Goal: Transaction & Acquisition: Purchase product/service

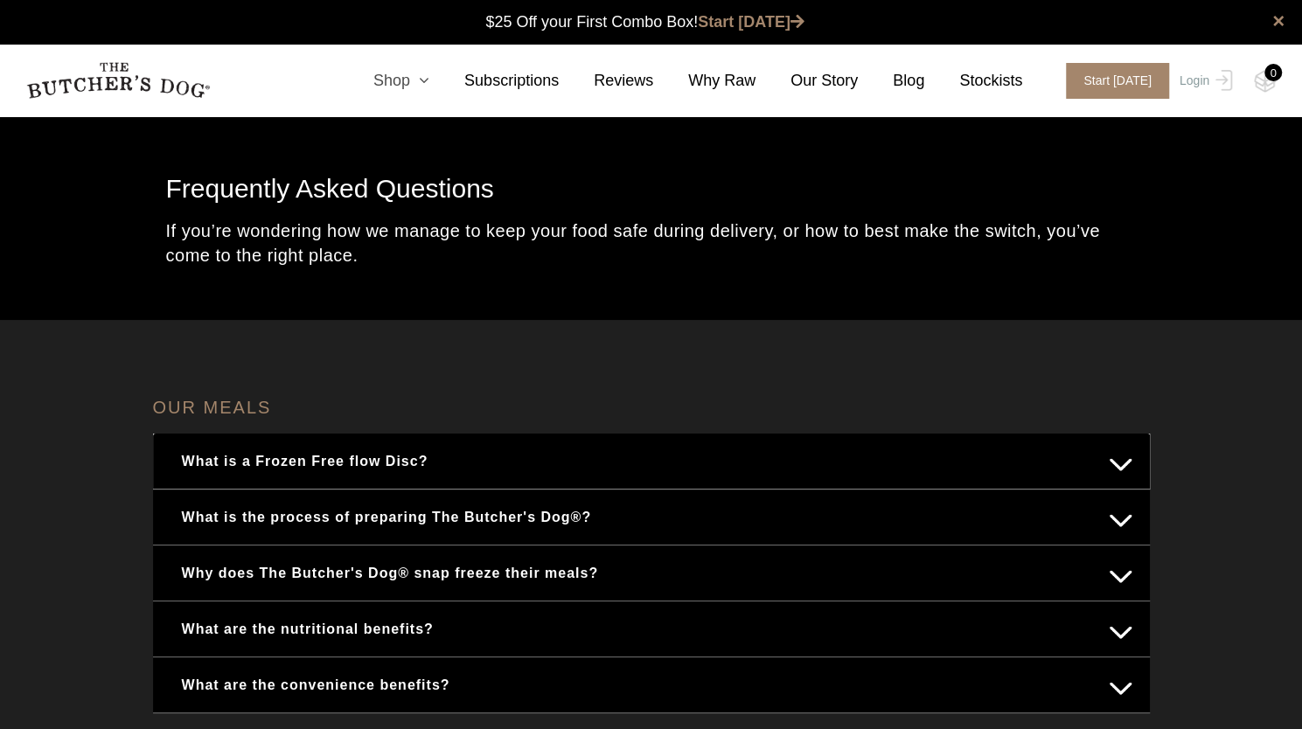
click at [429, 80] on icon at bounding box center [419, 81] width 19 height 16
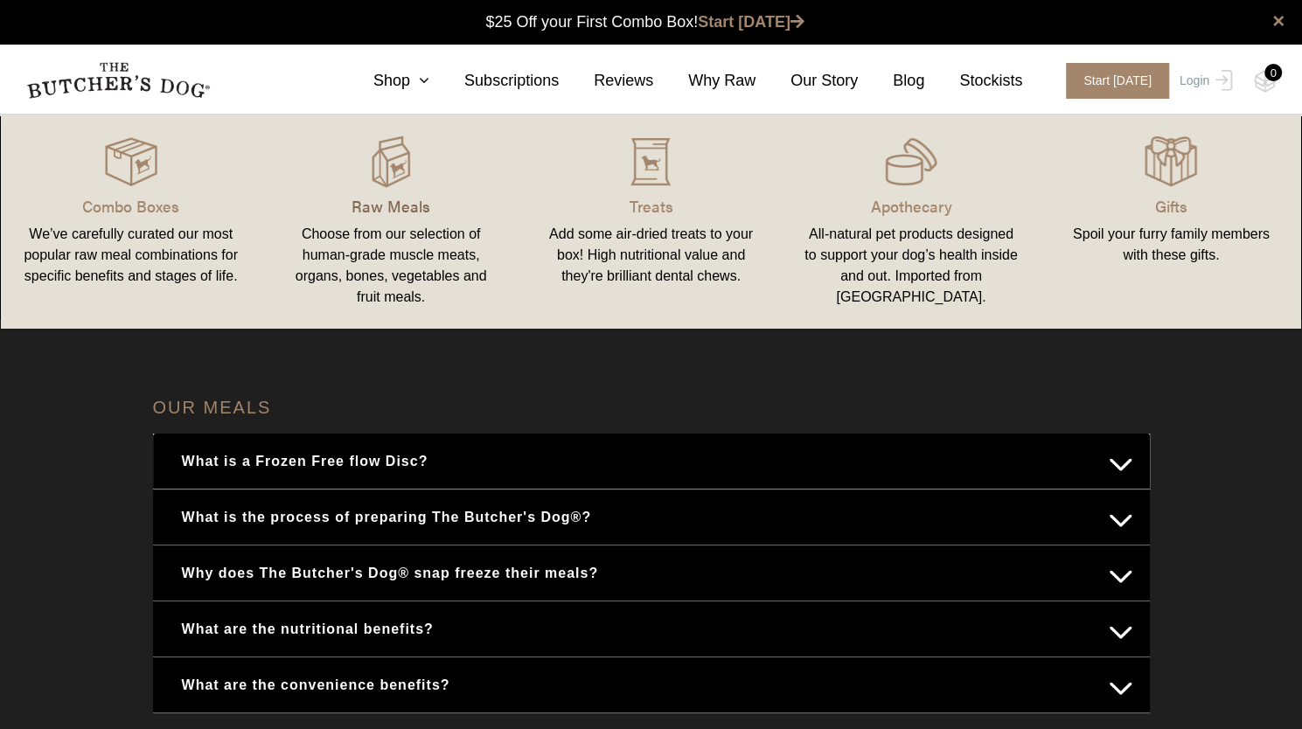
click at [403, 211] on p "Raw Meals" at bounding box center [391, 206] width 218 height 24
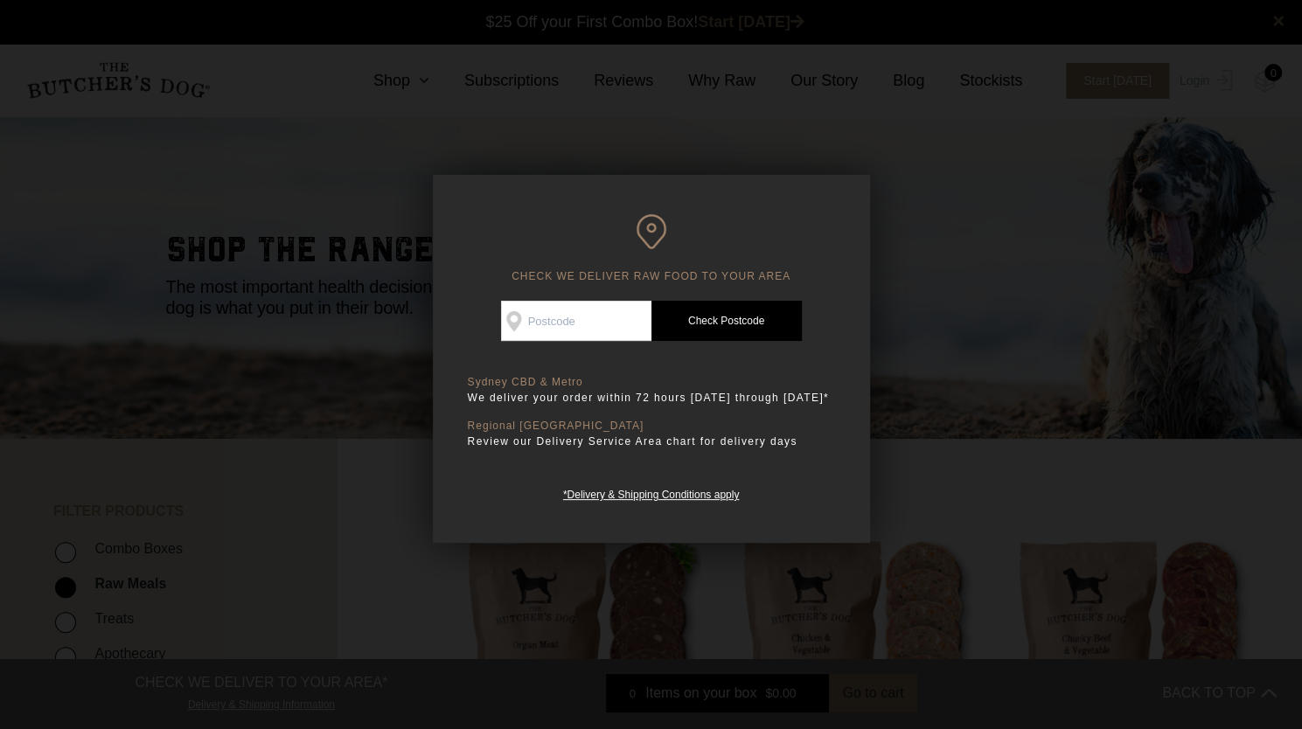
click at [581, 317] on input "Check Availability At" at bounding box center [576, 321] width 150 height 40
type input "2099"
click at [709, 316] on link "Check Postcode" at bounding box center [726, 321] width 150 height 40
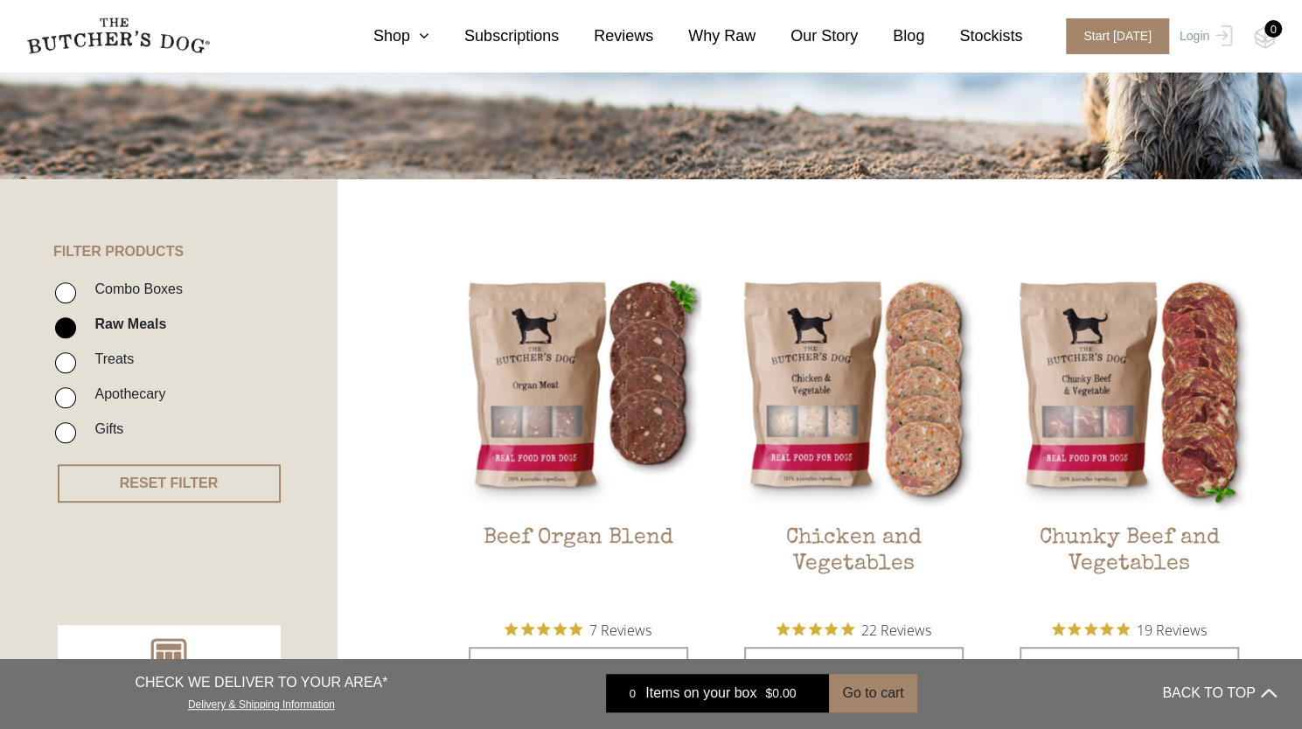
scroll to position [282, 0]
